Goal: Task Accomplishment & Management: Complete application form

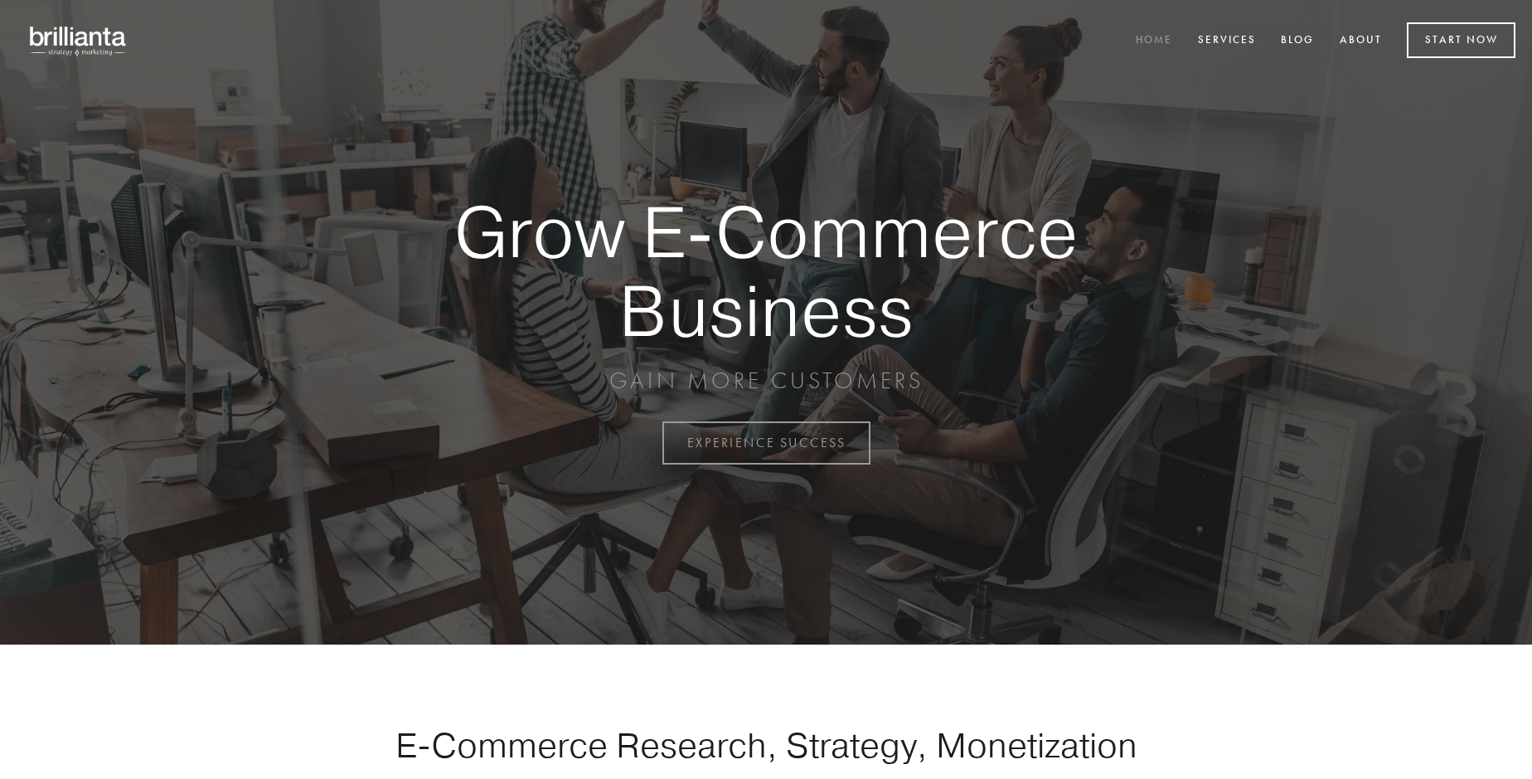
scroll to position [4346, 0]
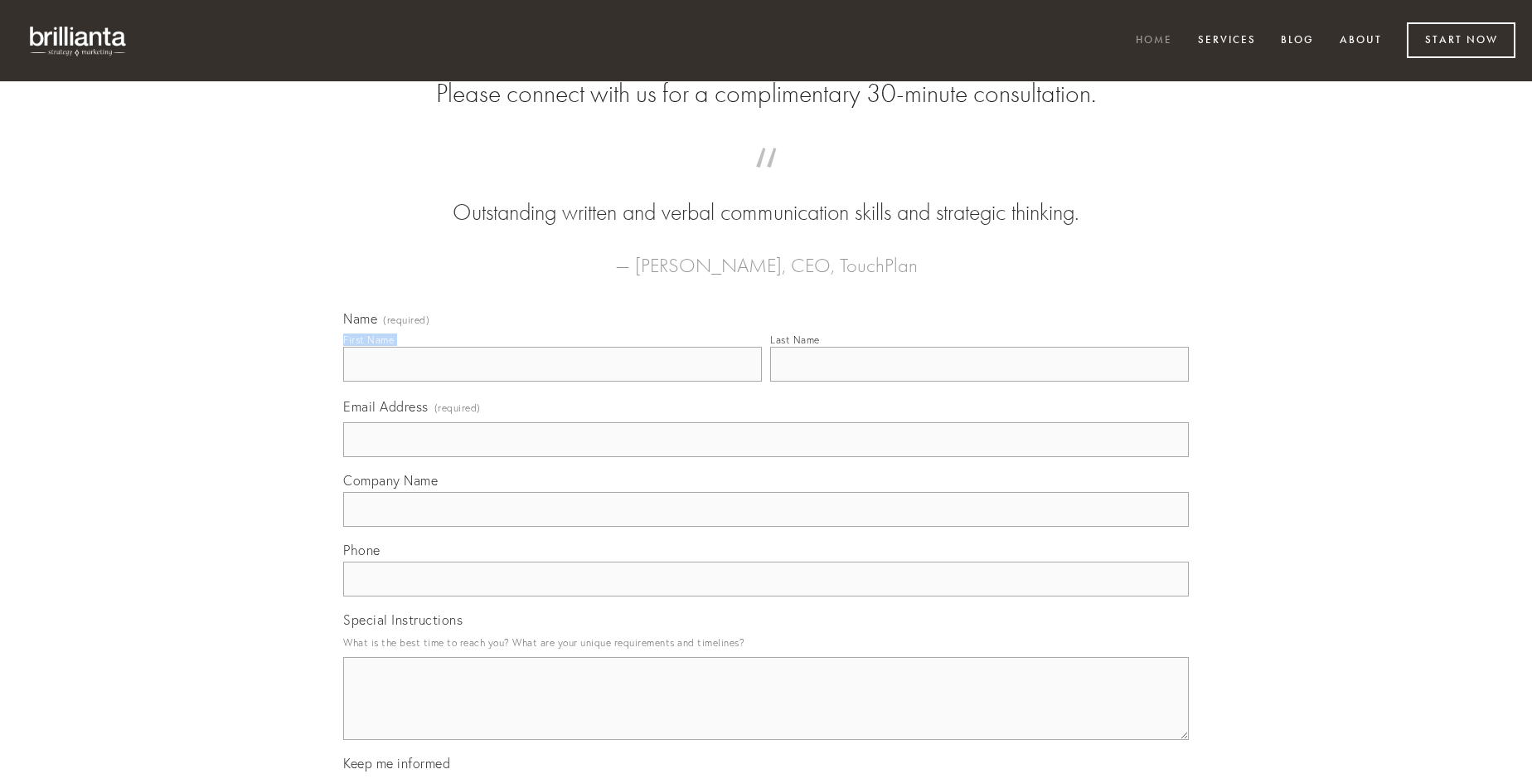
type input "[PERSON_NAME]"
click at [979, 381] on input "Last Name" at bounding box center [979, 364] width 419 height 35
type input "[PERSON_NAME]"
click at [766, 457] on input "Email Address (required)" at bounding box center [766, 439] width 846 height 35
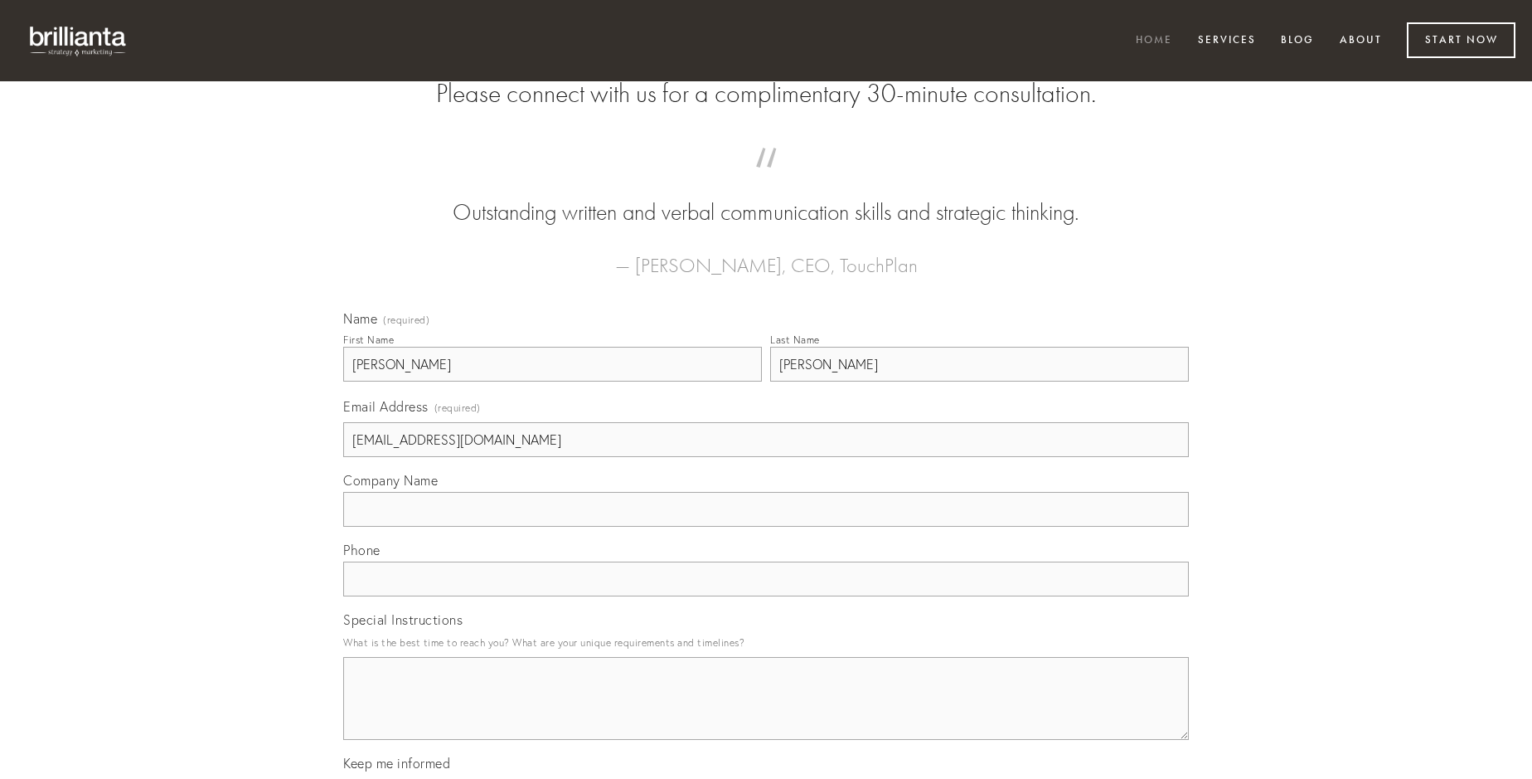
type input "[EMAIL_ADDRESS][DOMAIN_NAME]"
click at [766, 527] on input "Company Name" at bounding box center [766, 509] width 846 height 35
type input "aduro"
click at [766, 596] on input "text" at bounding box center [766, 578] width 846 height 35
click at [766, 713] on textarea "Special Instructions" at bounding box center [766, 698] width 846 height 83
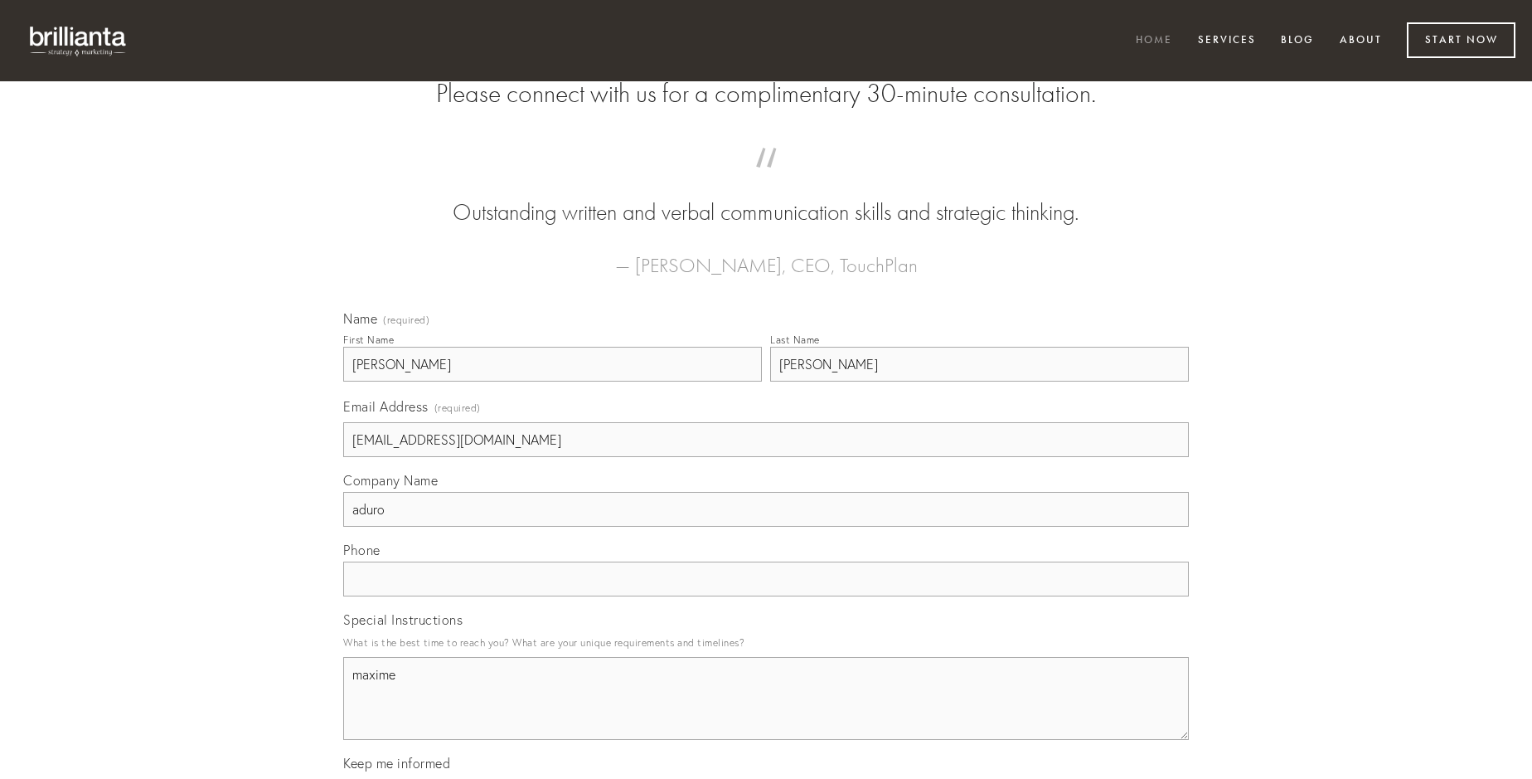
type textarea "maxime"
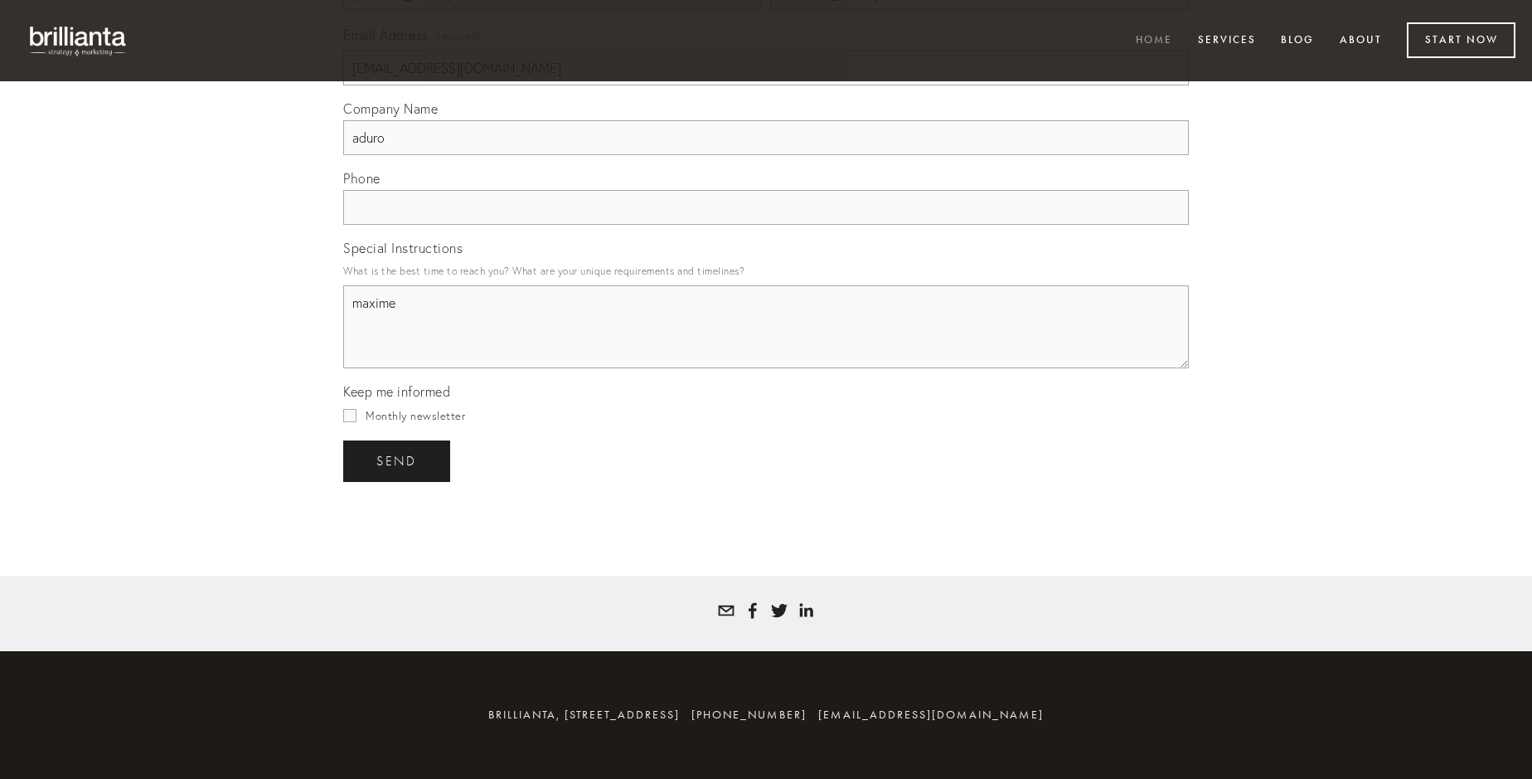
click at [398, 460] on span "send" at bounding box center [396, 461] width 41 height 15
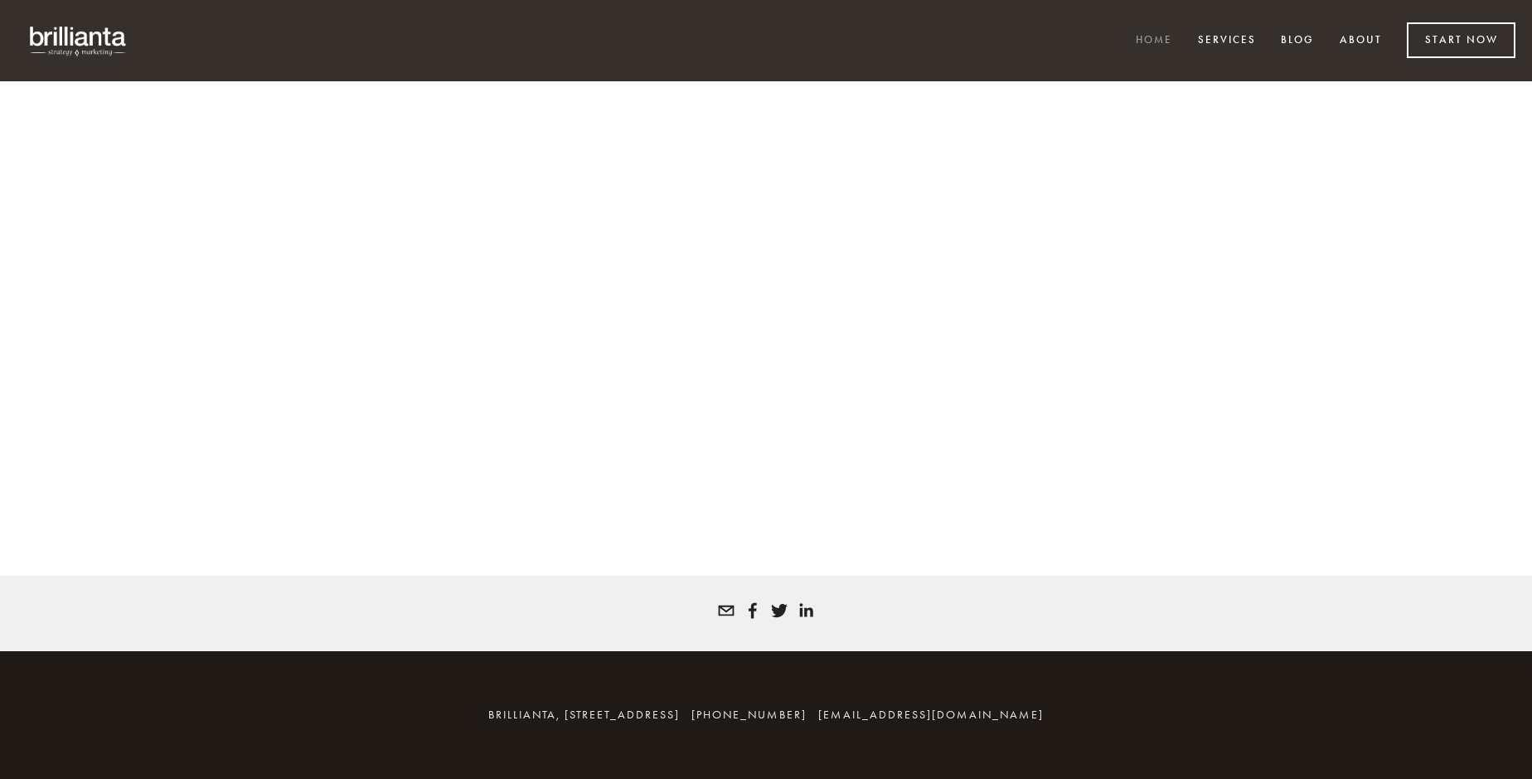
scroll to position [4324, 0]
